Goal: Task Accomplishment & Management: Manage account settings

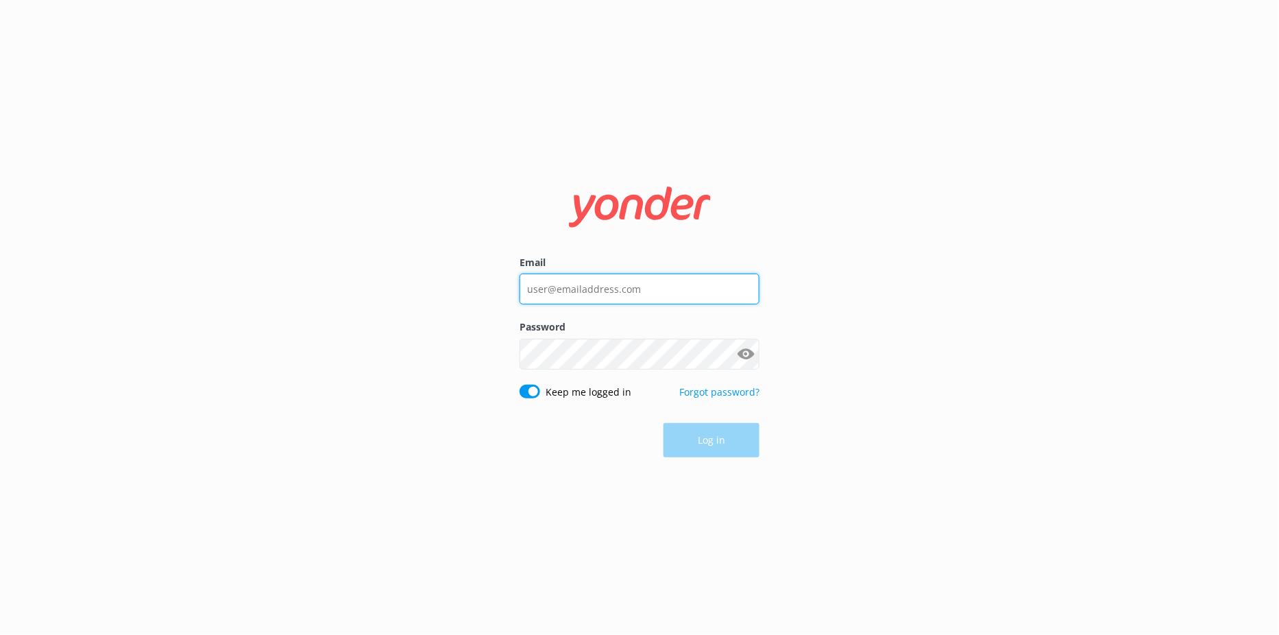
type input "[EMAIL_ADDRESS][DOMAIN_NAME]"
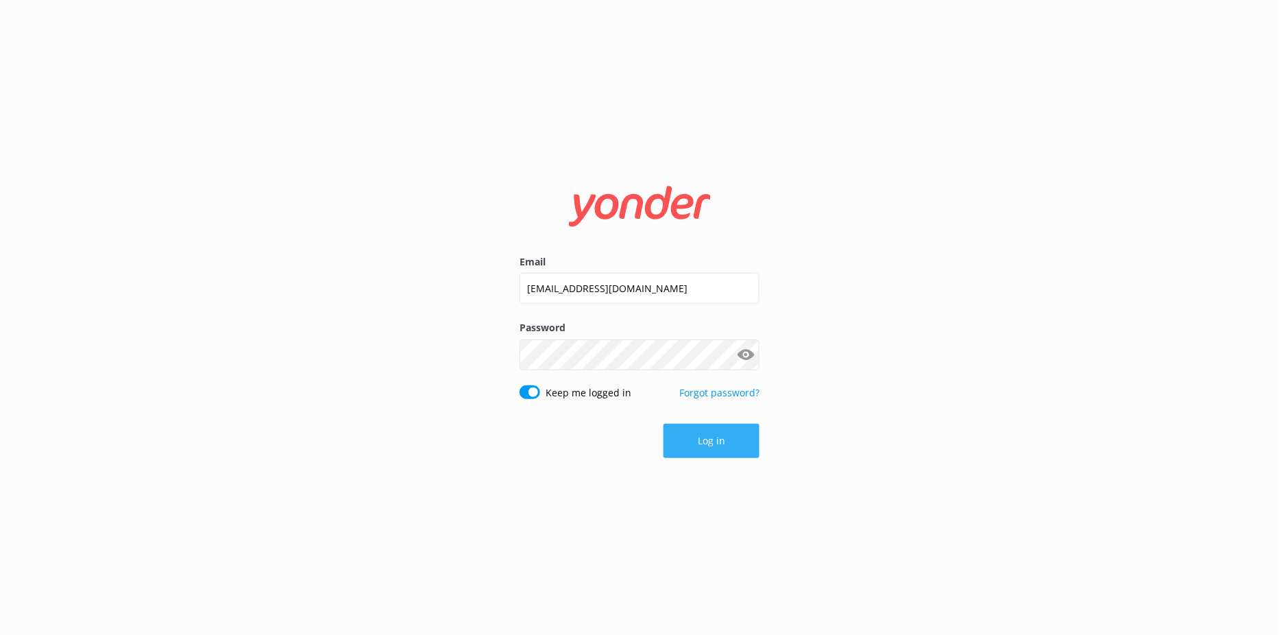
click at [686, 432] on div "Log in" at bounding box center [639, 441] width 240 height 34
click at [751, 442] on button "Log in" at bounding box center [711, 441] width 96 height 34
